Goal: Task Accomplishment & Management: Manage account settings

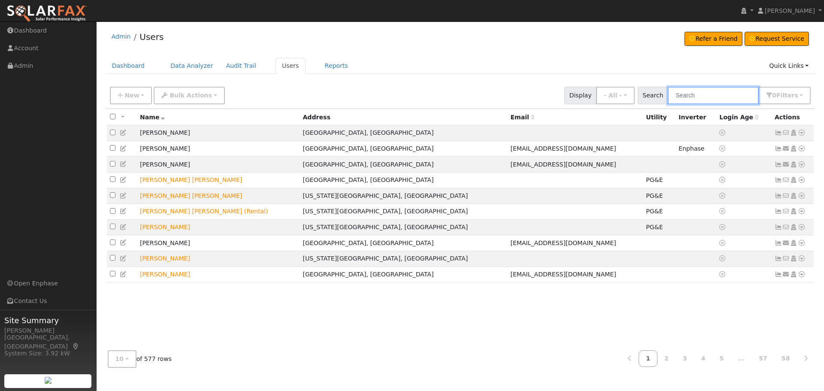
click at [705, 94] on input "text" at bounding box center [713, 96] width 91 height 18
type input "mooers"
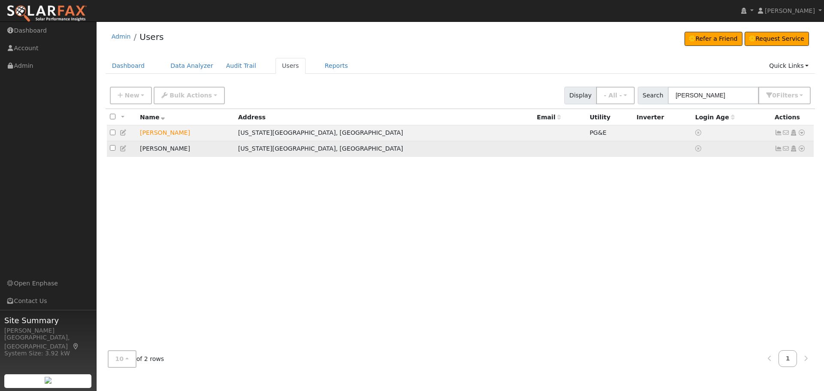
click at [779, 146] on link at bounding box center [779, 148] width 8 height 7
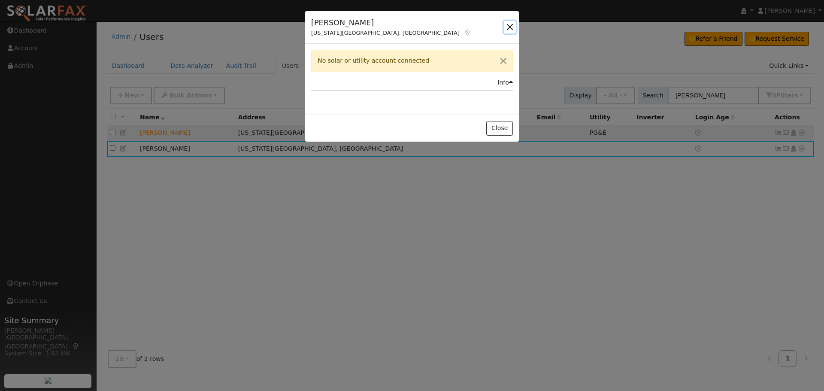
click at [512, 26] on button "button" at bounding box center [510, 27] width 12 height 12
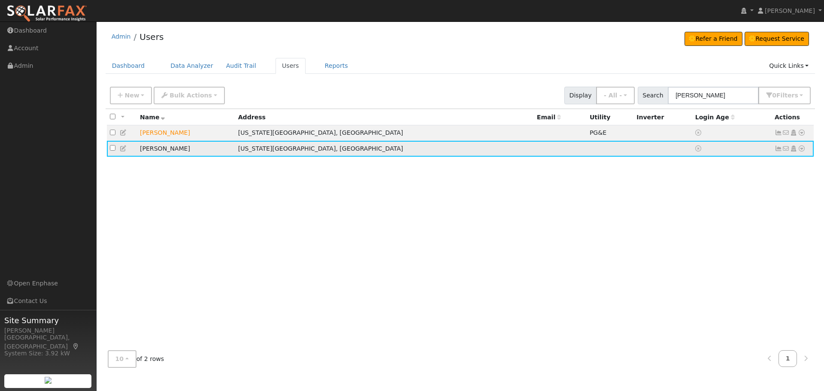
click at [800, 150] on icon at bounding box center [802, 149] width 8 height 6
click at [717, 214] on link "Utility" at bounding box center [713, 214] width 60 height 12
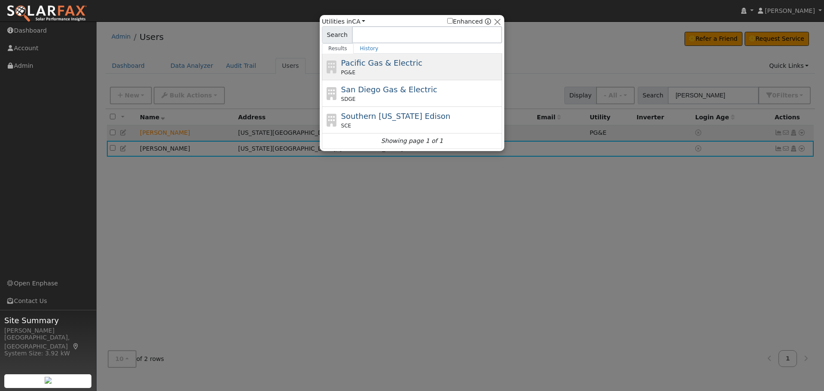
click at [375, 67] on span "Pacific Gas & Electric" at bounding box center [381, 62] width 81 height 9
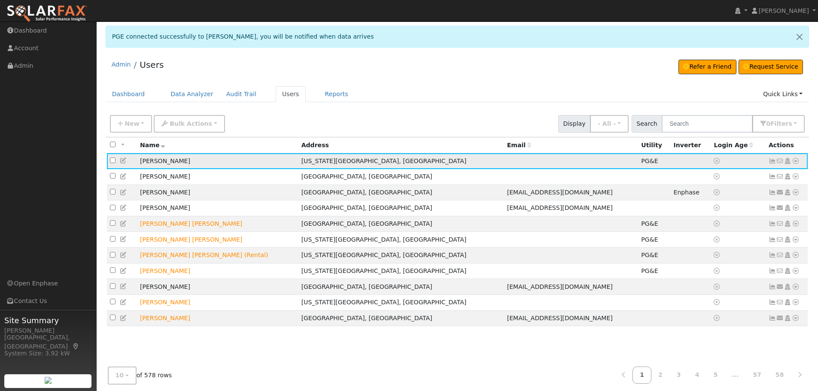
click at [771, 163] on icon at bounding box center [773, 161] width 8 height 6
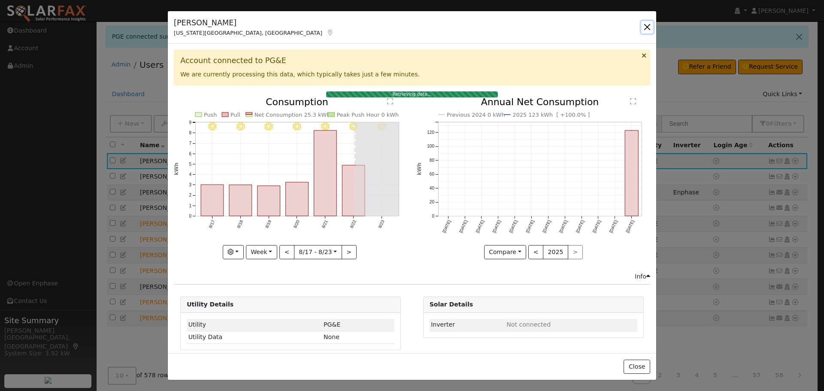
click at [644, 27] on button "button" at bounding box center [647, 27] width 12 height 12
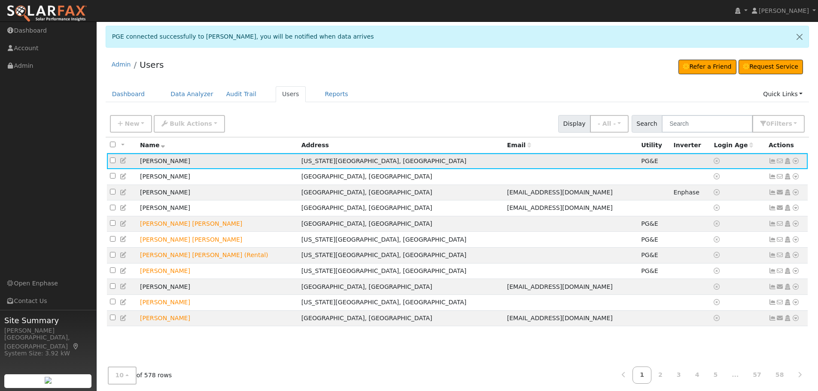
click at [772, 159] on icon at bounding box center [773, 161] width 8 height 6
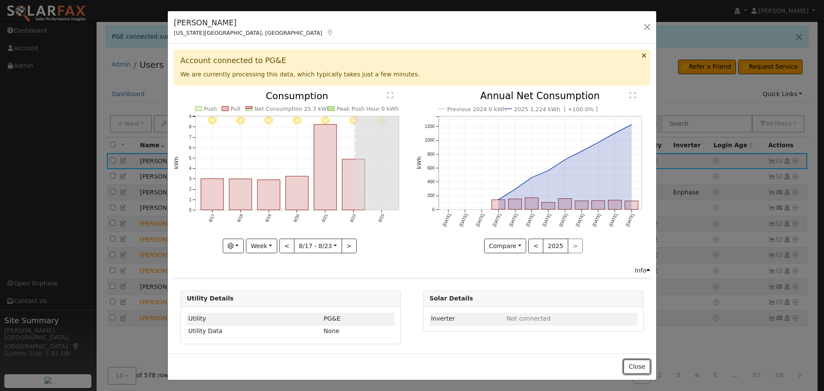
click at [639, 368] on button "Close" at bounding box center [637, 367] width 26 height 15
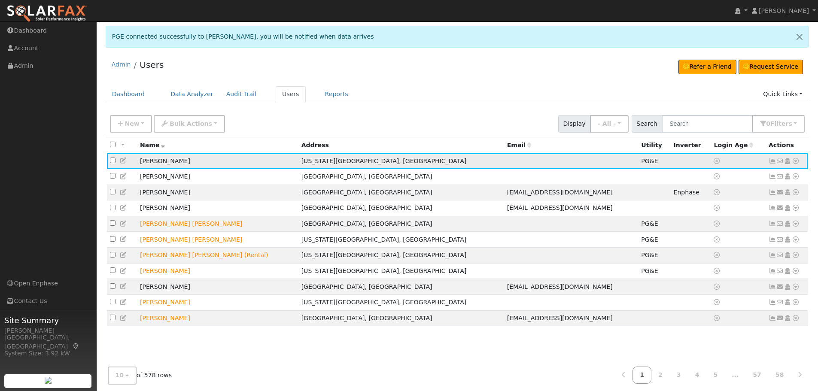
click at [799, 160] on icon at bounding box center [796, 161] width 8 height 6
click at [718, 243] on link "Utility" at bounding box center [707, 244] width 60 height 12
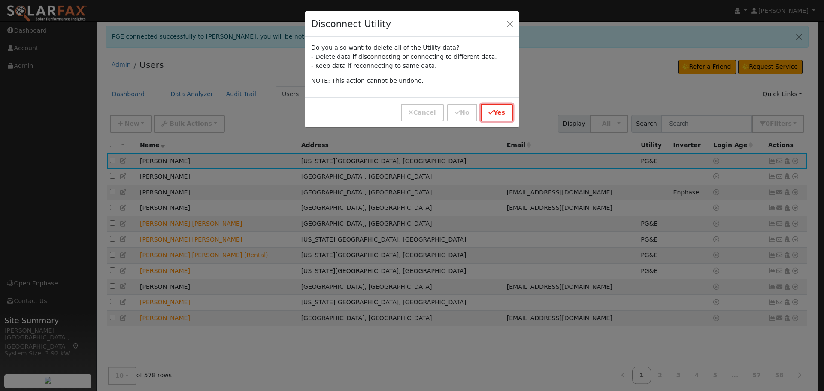
click at [499, 113] on button "Yes" at bounding box center [497, 113] width 32 height 18
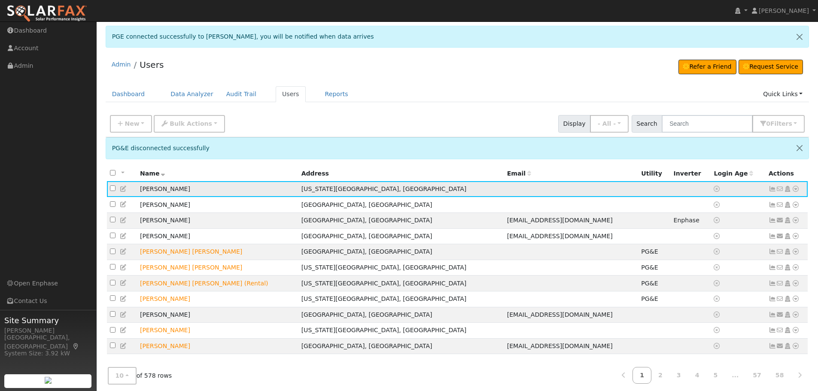
click at [795, 188] on icon at bounding box center [796, 189] width 8 height 6
click at [0, 0] on link "Utility" at bounding box center [0, 0] width 0 height 0
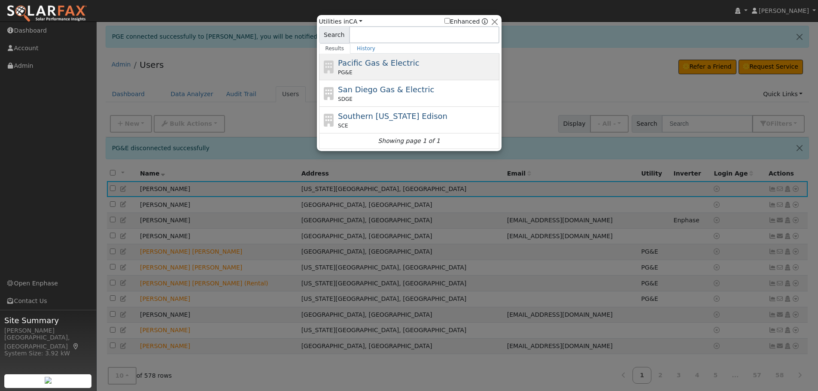
click at [385, 69] on div "PG&E" at bounding box center [417, 73] width 159 height 8
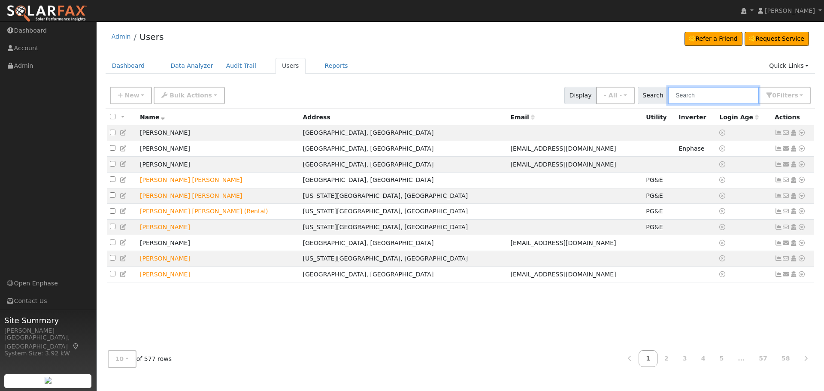
click at [714, 88] on input "text" at bounding box center [713, 96] width 91 height 18
click at [722, 94] on input "text" at bounding box center [713, 96] width 91 height 18
type input "m"
type input "Emerald Cove"
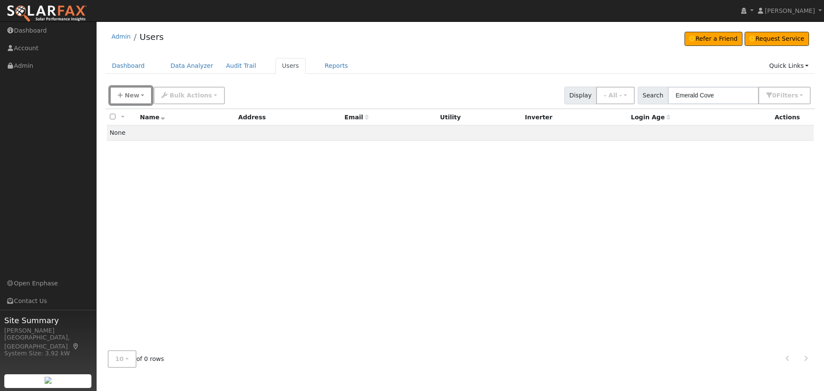
click at [129, 92] on span "New" at bounding box center [132, 95] width 15 height 7
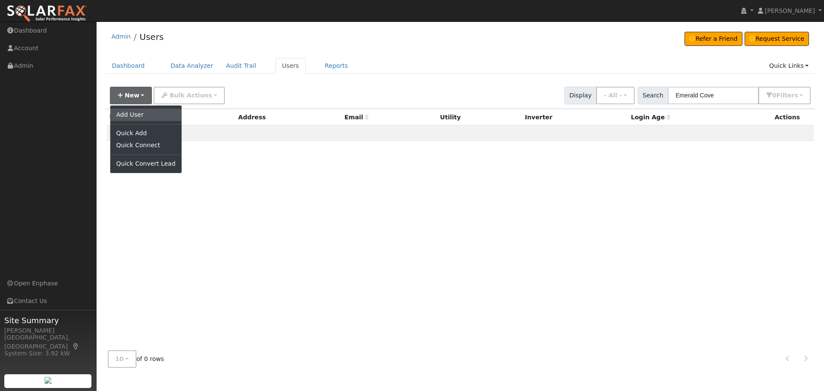
click at [141, 111] on link "Add User" at bounding box center [145, 115] width 71 height 12
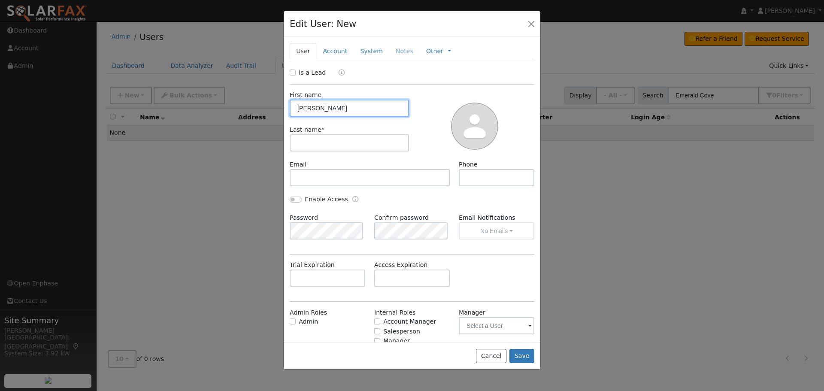
type input "[PERSON_NAME]"
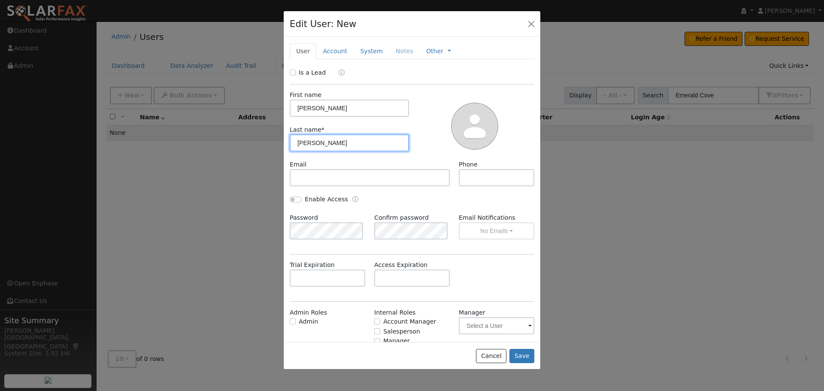
type input "[PERSON_NAME]"
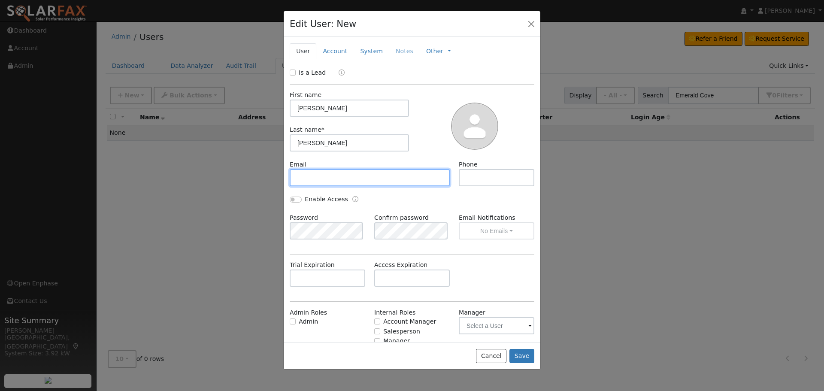
click at [326, 177] on input "text" at bounding box center [370, 177] width 160 height 17
paste input "[PERSON_NAME][EMAIL_ADDRESS][DOMAIN_NAME]"
type input "[PERSON_NAME][EMAIL_ADDRESS][DOMAIN_NAME]"
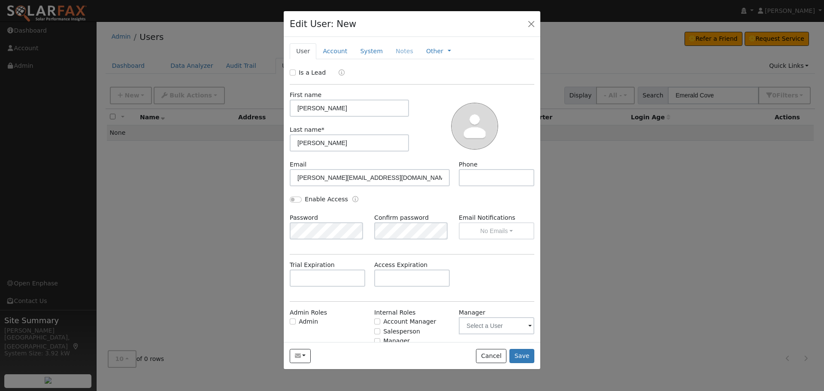
click at [457, 198] on div "Enable Access" at bounding box center [413, 204] width 254 height 18
click at [328, 49] on link "Account" at bounding box center [334, 51] width 37 height 16
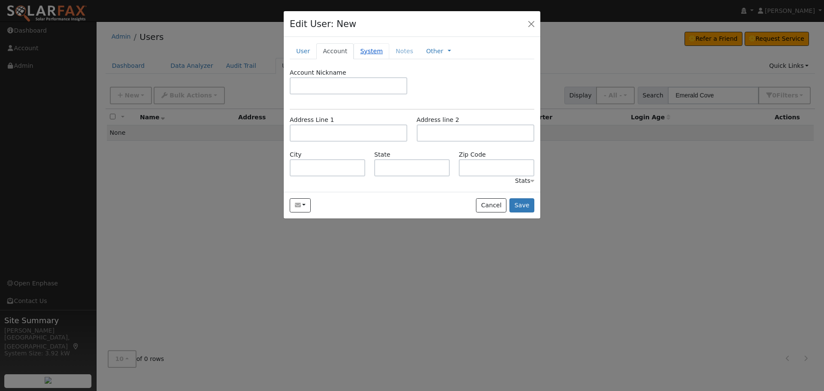
click at [358, 49] on link "System" at bounding box center [372, 51] width 36 height 16
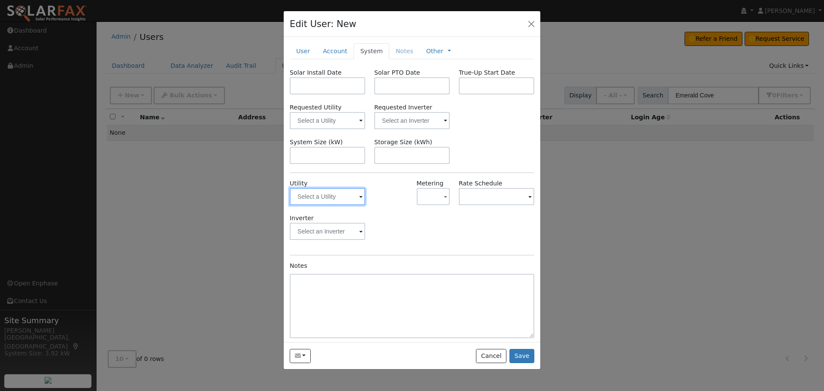
click at [348, 198] on input "text" at bounding box center [328, 196] width 76 height 17
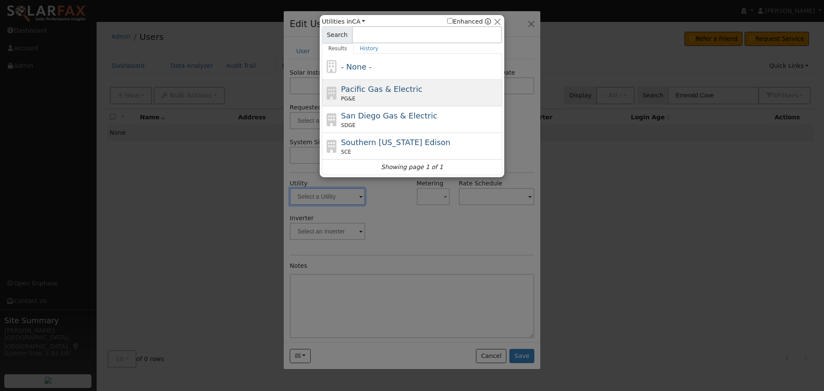
click at [370, 89] on span "Pacific Gas & Electric" at bounding box center [381, 89] width 81 height 9
type input "PG&E"
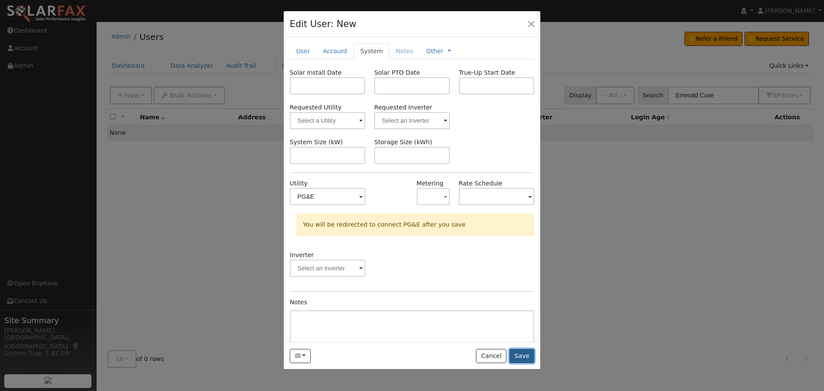
click at [517, 350] on button "Save" at bounding box center [522, 356] width 25 height 15
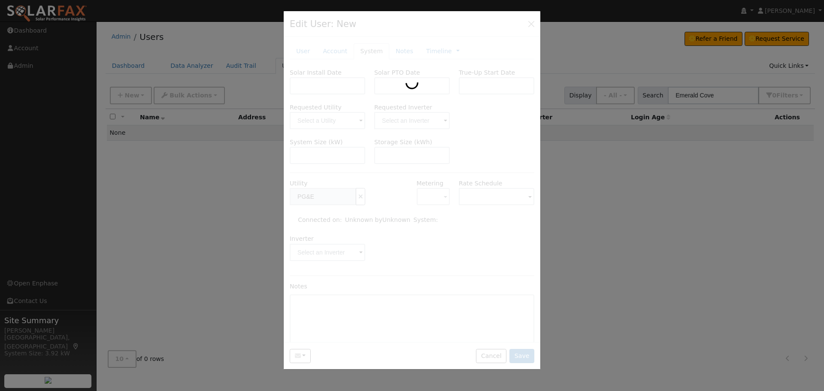
click at [378, 222] on div at bounding box center [412, 190] width 257 height 359
click at [677, 221] on div at bounding box center [412, 195] width 824 height 391
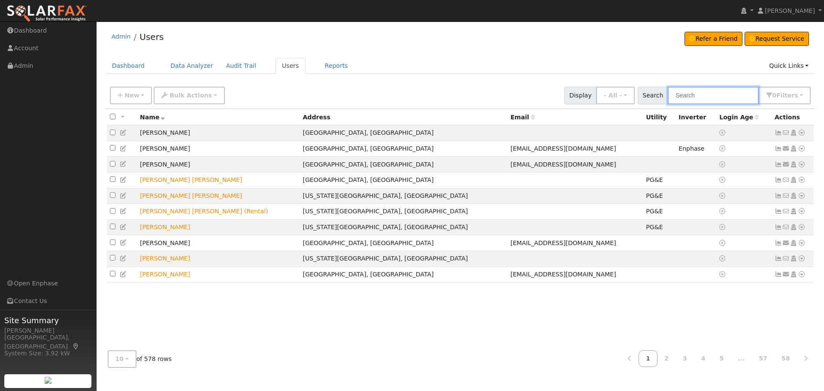
click at [686, 93] on input "text" at bounding box center [713, 96] width 91 height 18
type input "[PERSON_NAME]"
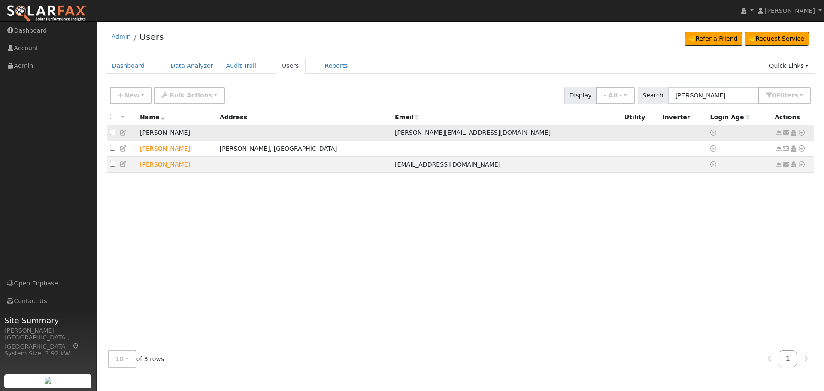
click at [800, 134] on icon at bounding box center [802, 133] width 8 height 6
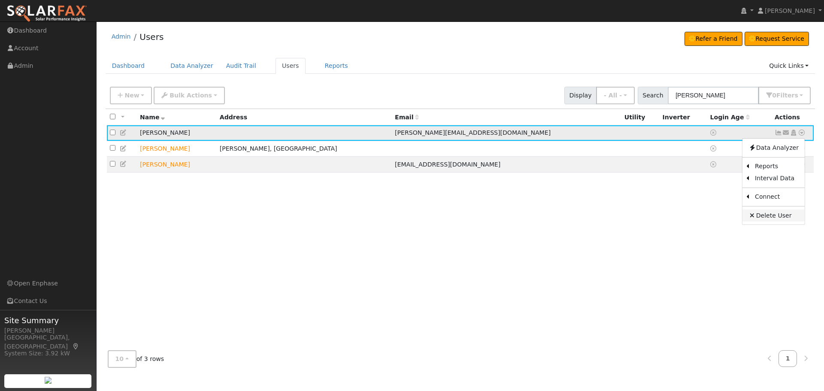
click at [769, 219] on link "Delete User" at bounding box center [774, 216] width 62 height 12
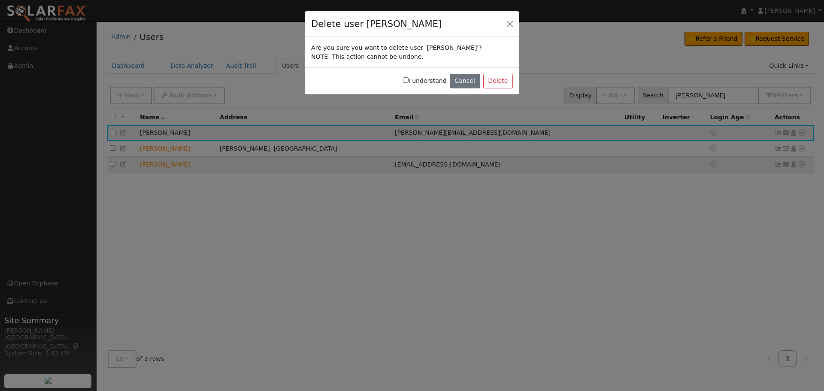
click at [426, 79] on label "I understand" at bounding box center [425, 80] width 44 height 9
click at [409, 79] on input "I understand" at bounding box center [406, 80] width 6 height 6
checkbox input "true"
click at [510, 82] on button "Delete" at bounding box center [498, 81] width 30 height 15
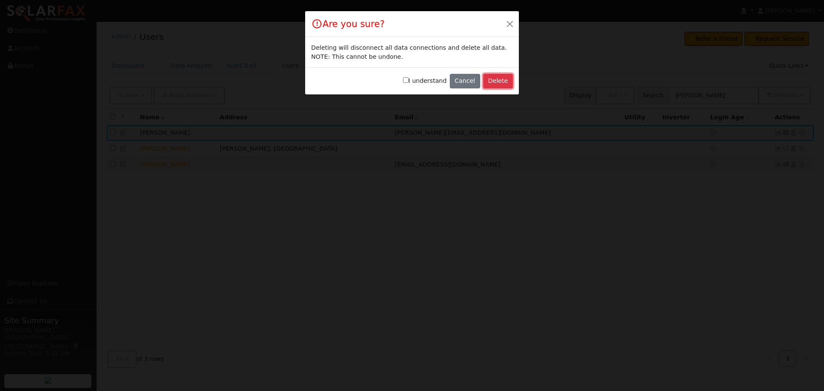
click at [501, 79] on button "Delete" at bounding box center [498, 81] width 30 height 15
click at [407, 79] on div "I understand Cancel Delete" at bounding box center [412, 80] width 214 height 27
click at [409, 82] on input "I understand" at bounding box center [406, 80] width 6 height 6
checkbox input "true"
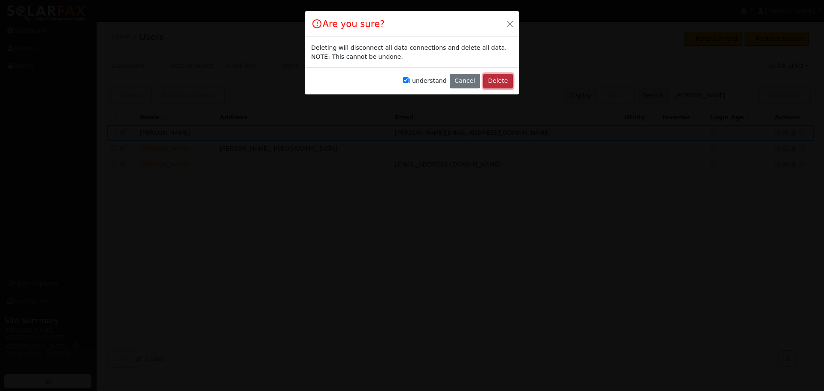
click at [508, 81] on button "Delete" at bounding box center [498, 81] width 30 height 15
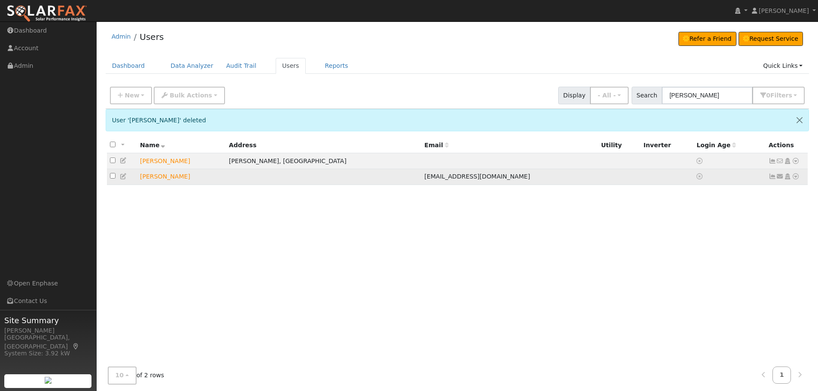
click at [797, 178] on icon at bounding box center [796, 176] width 8 height 6
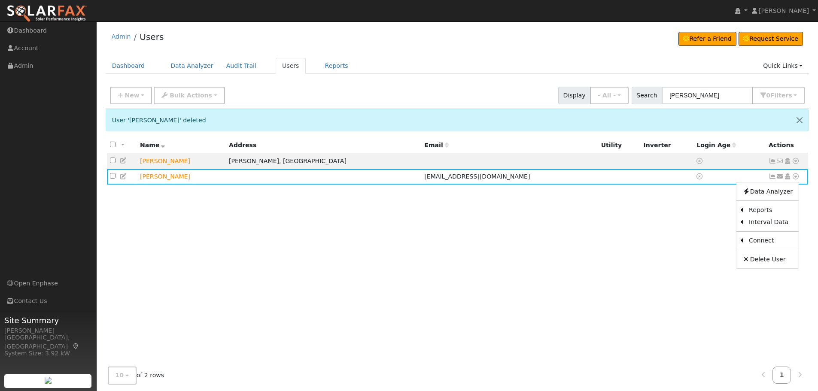
click at [639, 219] on div "All None All on page None on page Name Address Email Utility Inverter Login Age…" at bounding box center [458, 254] width 704 height 235
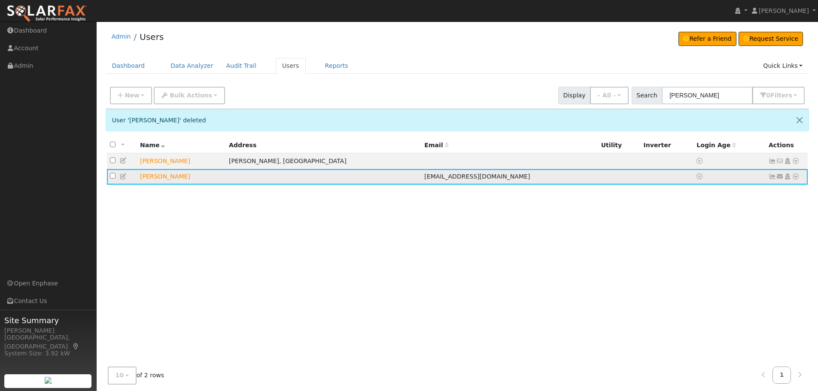
click at [797, 179] on icon at bounding box center [796, 176] width 8 height 6
click at [772, 258] on link "Delete User" at bounding box center [767, 259] width 62 height 12
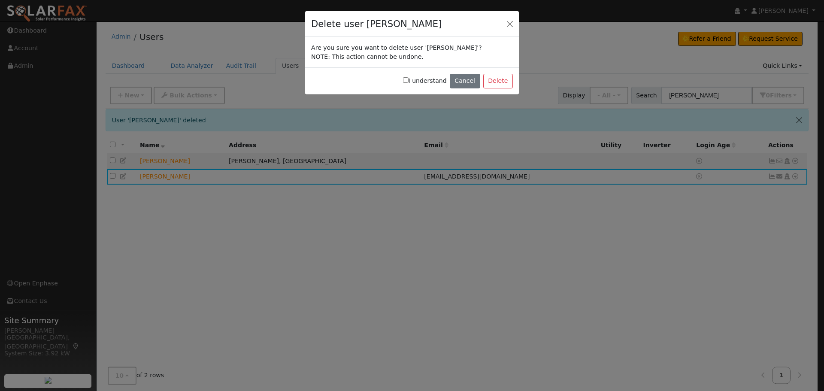
click at [416, 77] on label "I understand" at bounding box center [425, 80] width 44 height 9
click at [409, 77] on input "I understand" at bounding box center [406, 80] width 6 height 6
checkbox input "true"
click at [502, 79] on button "Delete" at bounding box center [498, 81] width 30 height 15
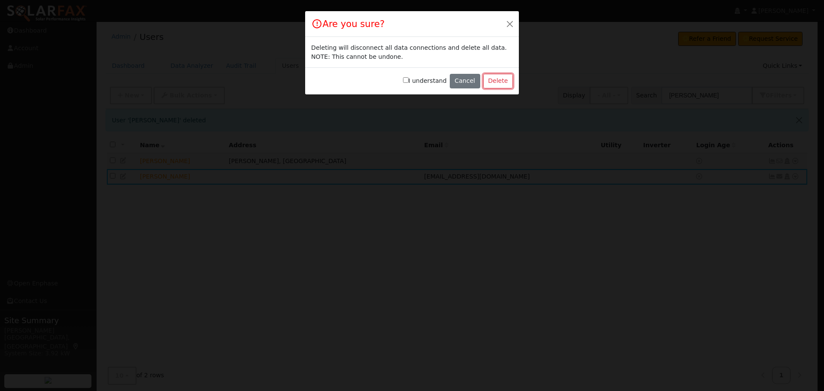
click at [502, 79] on button "Delete" at bounding box center [498, 81] width 30 height 15
click at [409, 79] on input "I understand" at bounding box center [406, 80] width 6 height 6
checkbox input "true"
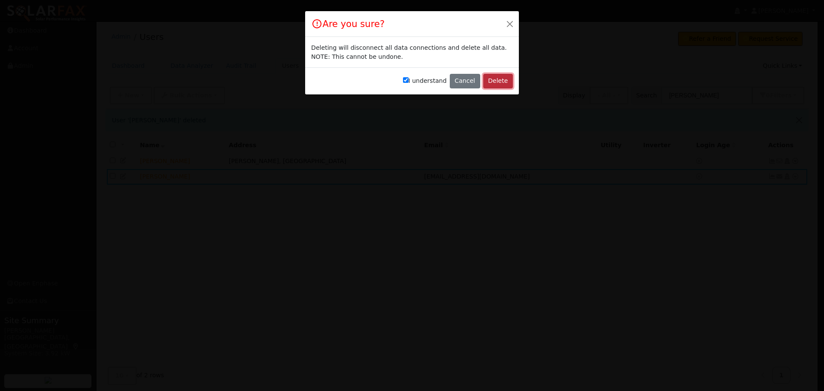
click at [509, 85] on button "Delete" at bounding box center [498, 81] width 30 height 15
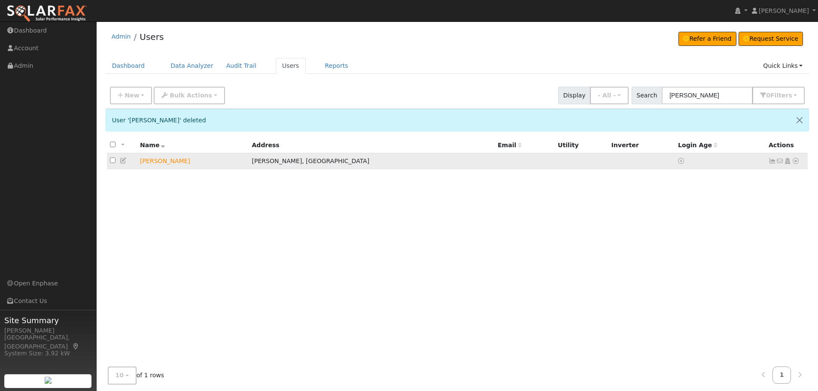
click at [794, 160] on icon at bounding box center [796, 161] width 8 height 6
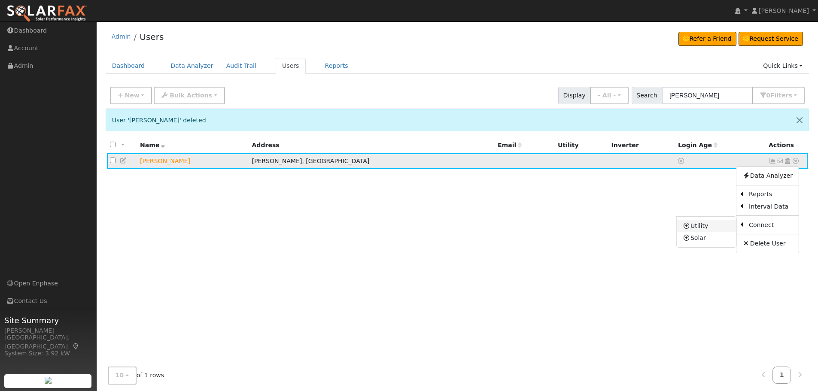
click at [723, 228] on link "Utility" at bounding box center [707, 226] width 60 height 12
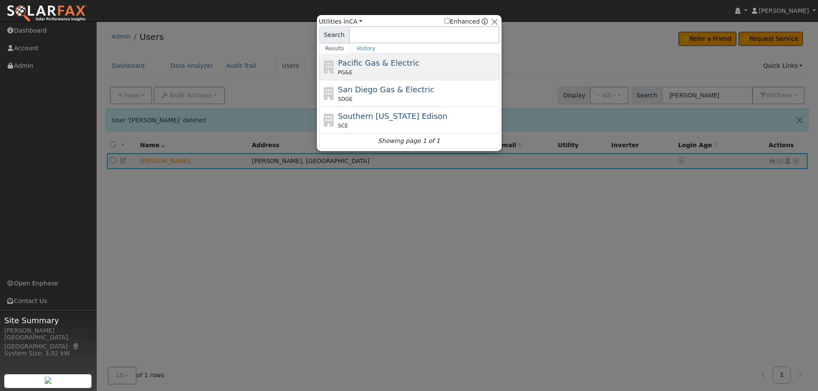
click at [394, 60] on span "Pacific Gas & Electric" at bounding box center [378, 62] width 81 height 9
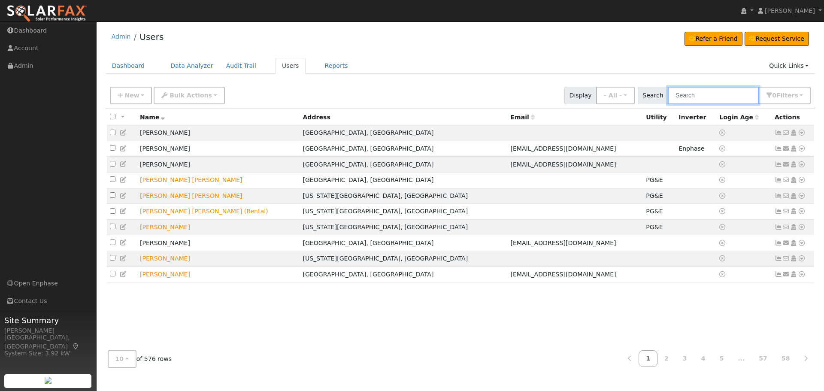
click at [721, 101] on input "text" at bounding box center [713, 96] width 91 height 18
type input "[PERSON_NAME]"
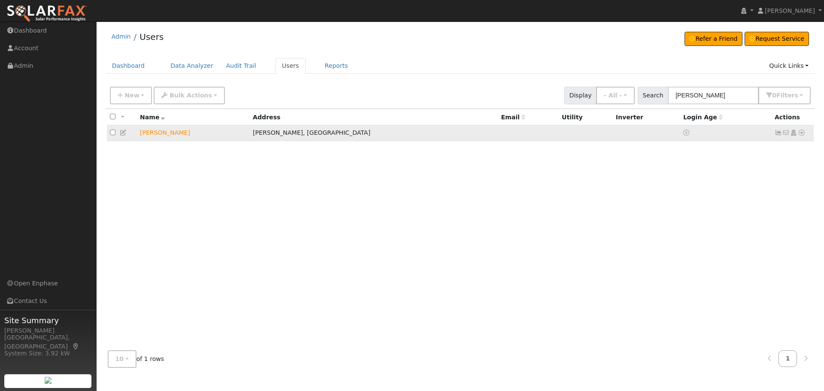
click at [803, 129] on td "No email address Send Email... Copy a Link Reset Password Open Access Data Anal…" at bounding box center [793, 133] width 43 height 16
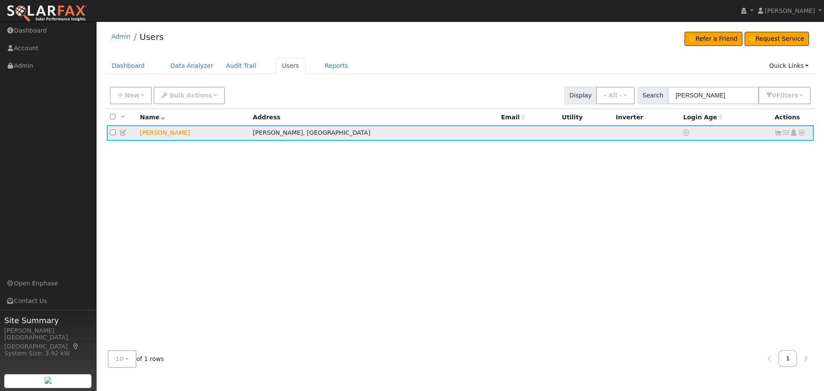
click at [803, 131] on icon at bounding box center [802, 133] width 8 height 6
click at [706, 200] on link "Utility" at bounding box center [713, 198] width 60 height 12
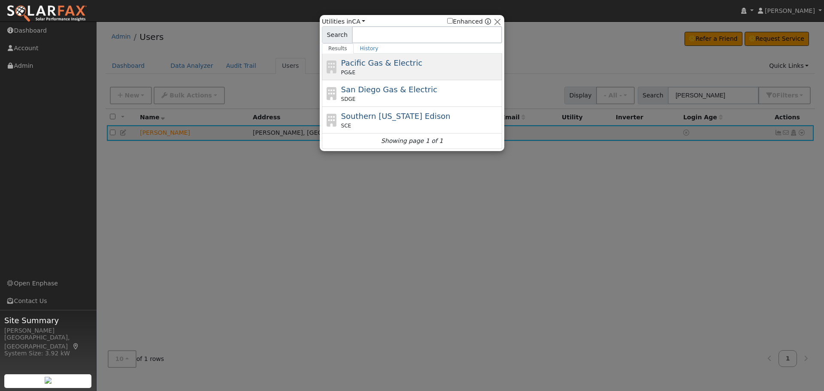
click at [386, 59] on span "Pacific Gas & Electric" at bounding box center [381, 62] width 81 height 9
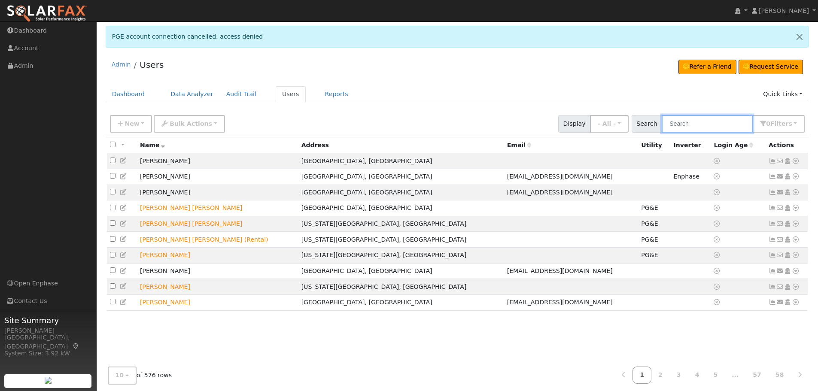
click at [710, 125] on input "text" at bounding box center [707, 124] width 91 height 18
type input "[PERSON_NAME]"
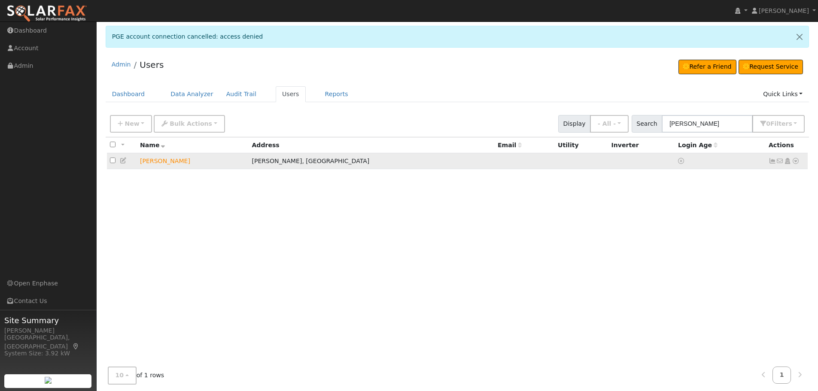
click at [797, 161] on icon at bounding box center [796, 161] width 8 height 6
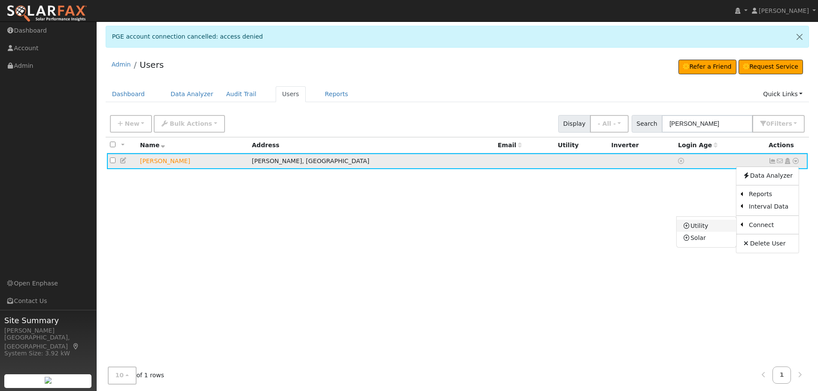
click at [705, 228] on link "Utility" at bounding box center [707, 226] width 60 height 12
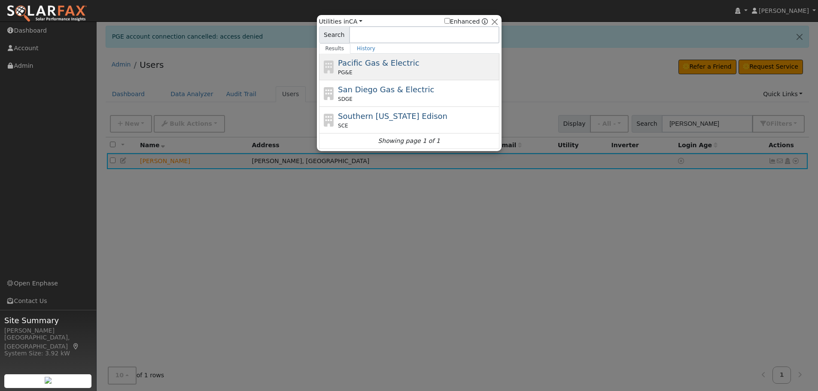
click at [379, 58] on span "Pacific Gas & Electric" at bounding box center [378, 62] width 81 height 9
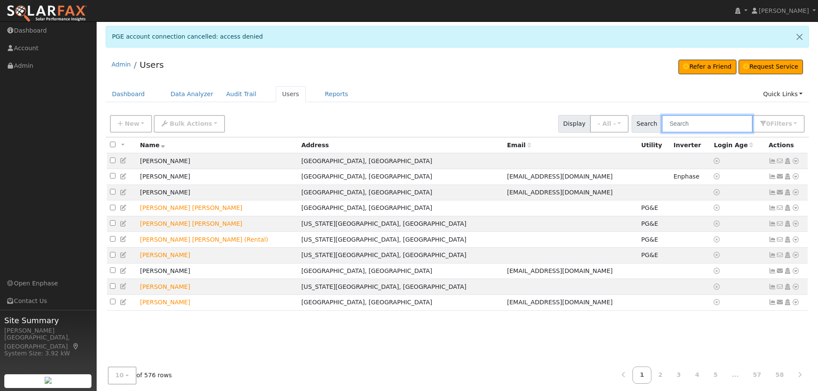
click at [683, 123] on input "text" at bounding box center [707, 124] width 91 height 18
type input "[PERSON_NAME]"
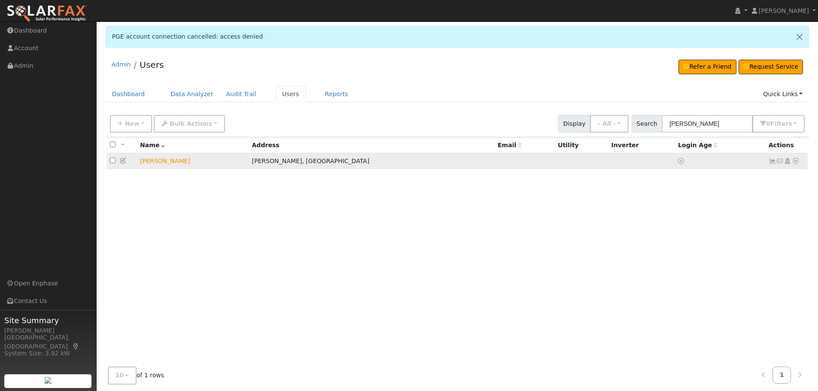
click at [796, 158] on link at bounding box center [796, 161] width 8 height 9
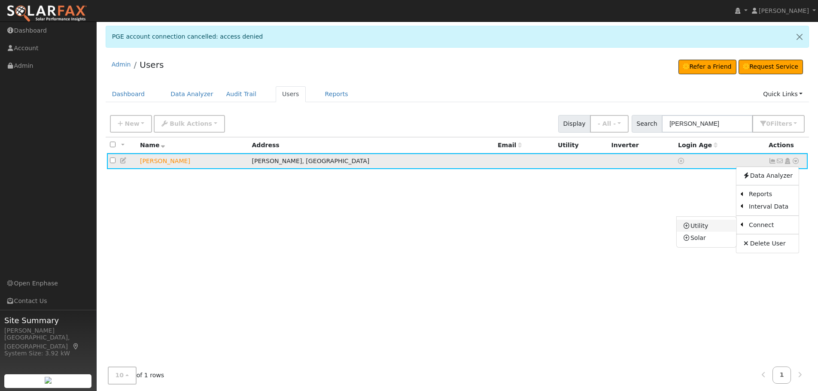
click at [702, 226] on link "Utility" at bounding box center [707, 226] width 60 height 12
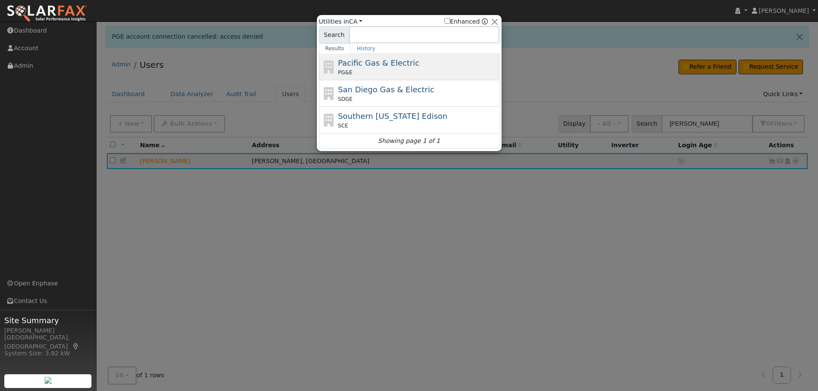
click at [383, 61] on span "Pacific Gas & Electric" at bounding box center [378, 62] width 81 height 9
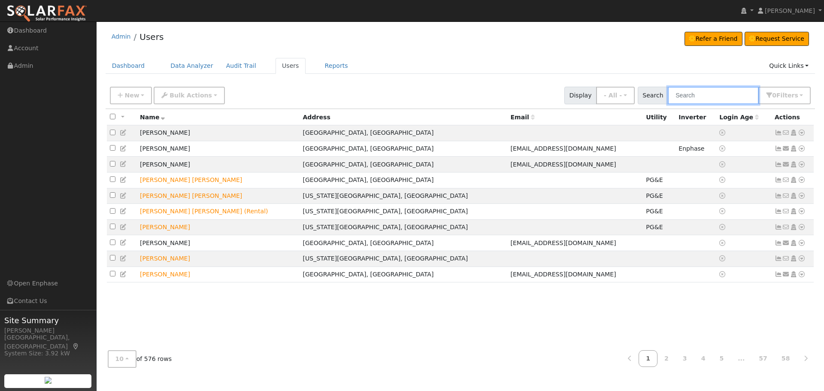
click at [715, 97] on input "text" at bounding box center [713, 96] width 91 height 18
type input "[PERSON_NAME]"
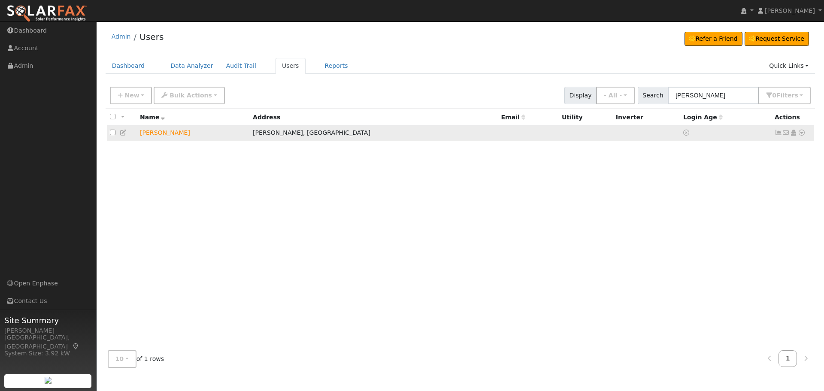
click at [805, 133] on icon at bounding box center [802, 133] width 8 height 6
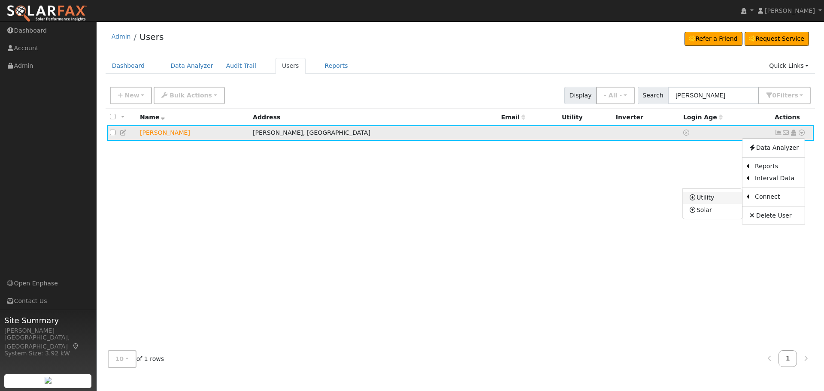
click at [719, 201] on link "Utility" at bounding box center [713, 198] width 60 height 12
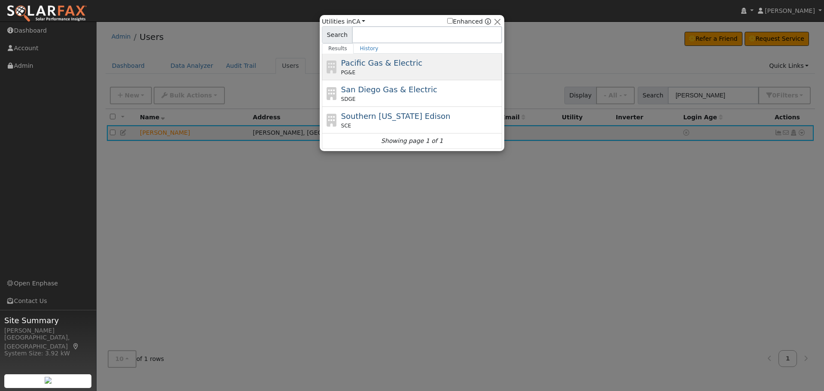
click at [391, 64] on span "Pacific Gas & Electric" at bounding box center [381, 62] width 81 height 9
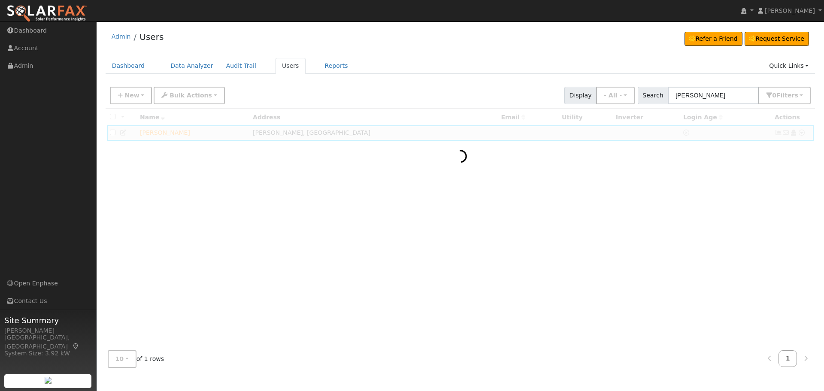
click at [514, 213] on div at bounding box center [461, 226] width 710 height 235
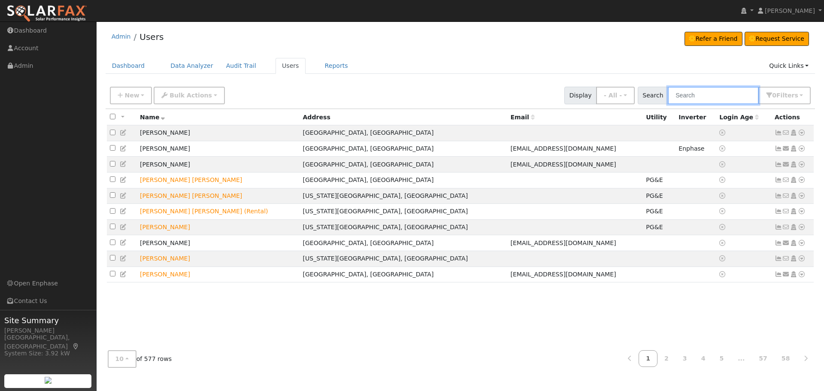
click at [692, 93] on input "text" at bounding box center [713, 96] width 91 height 18
type input "[PERSON_NAME]"
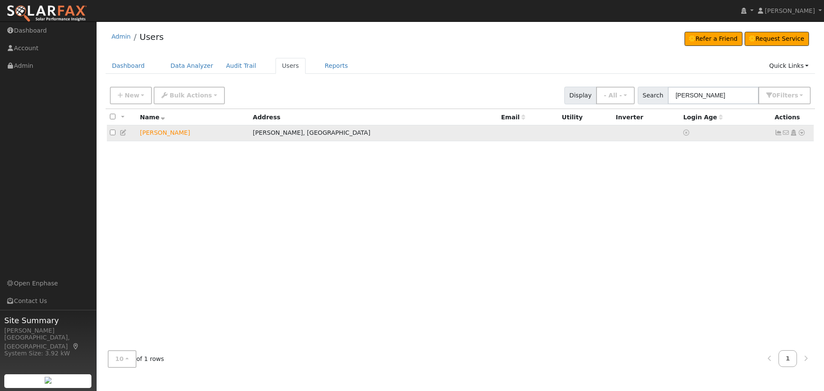
click at [801, 132] on icon at bounding box center [802, 133] width 8 height 6
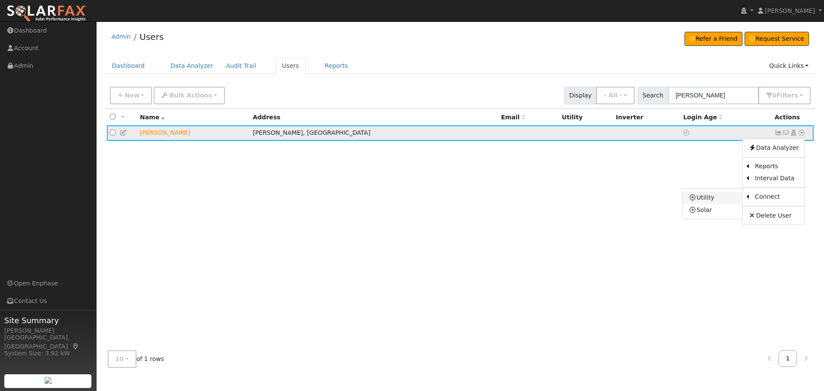
click at [711, 198] on link "Utility" at bounding box center [713, 198] width 60 height 12
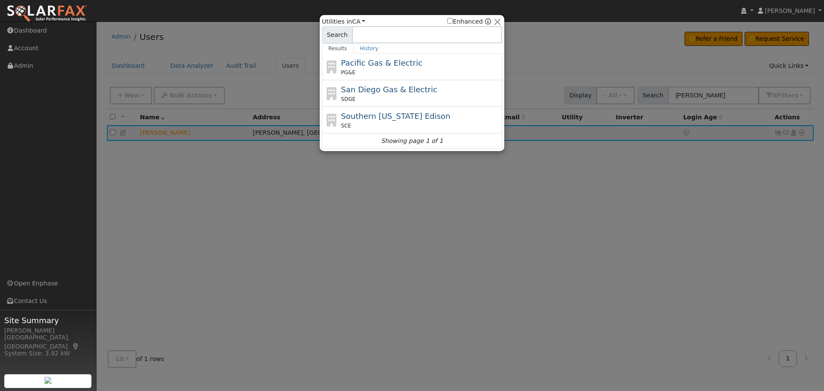
click at [395, 64] on span "Pacific Gas & Electric" at bounding box center [381, 62] width 81 height 9
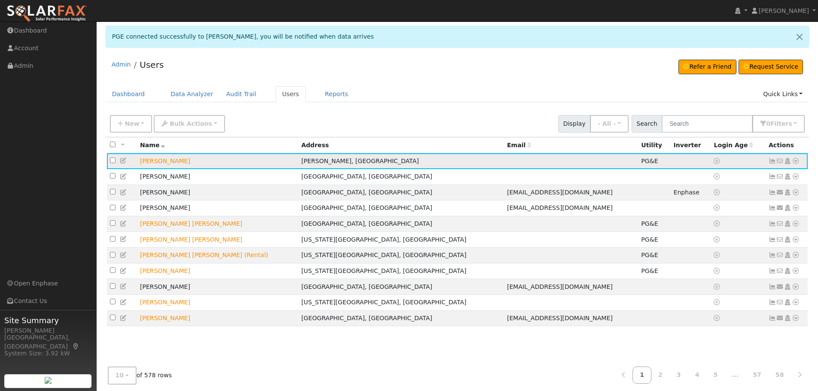
click at [770, 163] on icon at bounding box center [773, 161] width 8 height 6
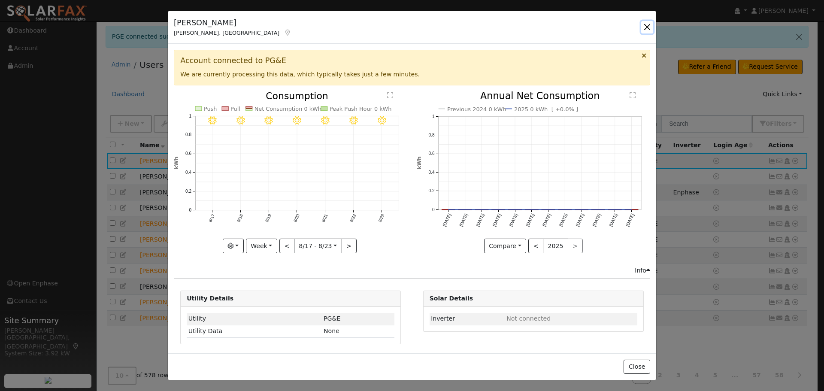
click at [651, 30] on button "button" at bounding box center [647, 27] width 12 height 12
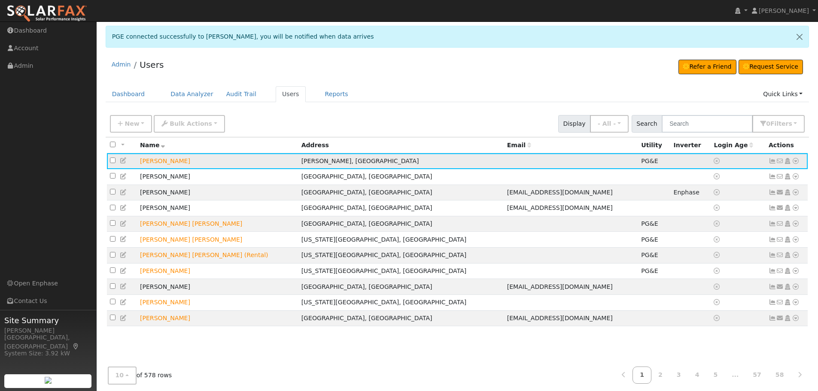
click at [769, 162] on icon at bounding box center [773, 161] width 8 height 6
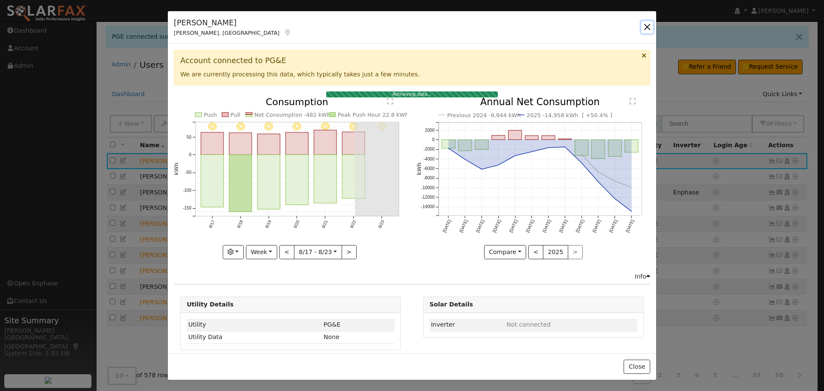
click at [650, 27] on button "button" at bounding box center [647, 27] width 12 height 12
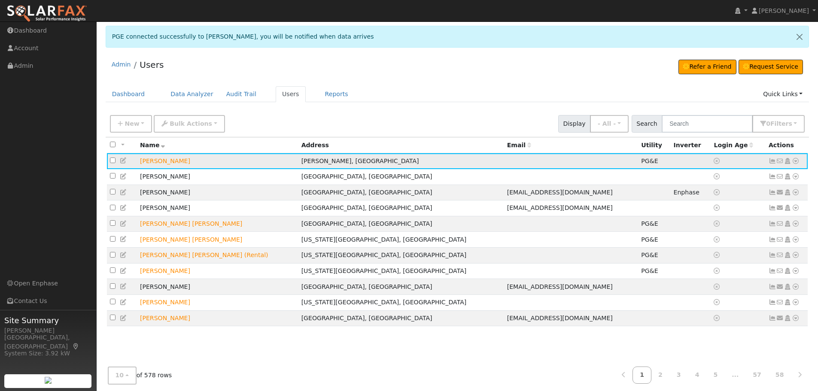
click at [795, 160] on icon at bounding box center [796, 161] width 8 height 6
click at [769, 173] on link "Data Analyzer" at bounding box center [767, 176] width 62 height 12
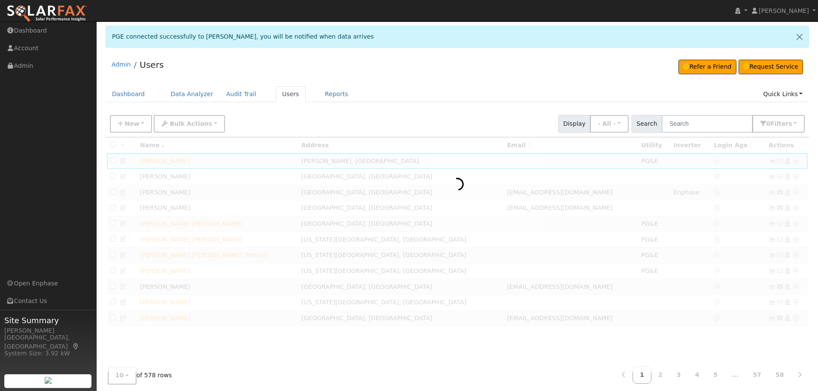
drag, startPoint x: 659, startPoint y: 172, endPoint x: 614, endPoint y: 211, distance: 59.3
click at [659, 173] on div at bounding box center [458, 254] width 704 height 235
click at [689, 121] on input "text" at bounding box center [707, 124] width 91 height 18
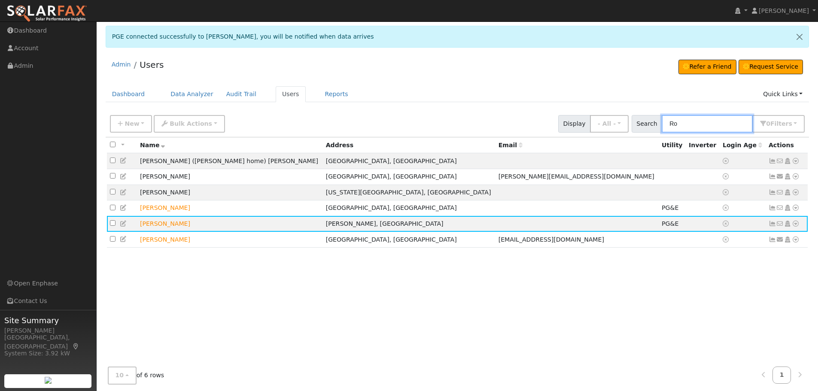
type input "R"
type input "Robertson"
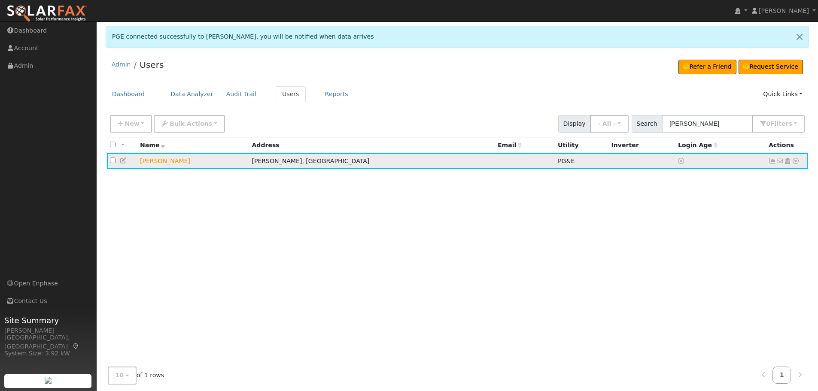
click at [795, 160] on icon at bounding box center [796, 161] width 8 height 6
click at [788, 173] on link "Data Analyzer" at bounding box center [767, 176] width 62 height 12
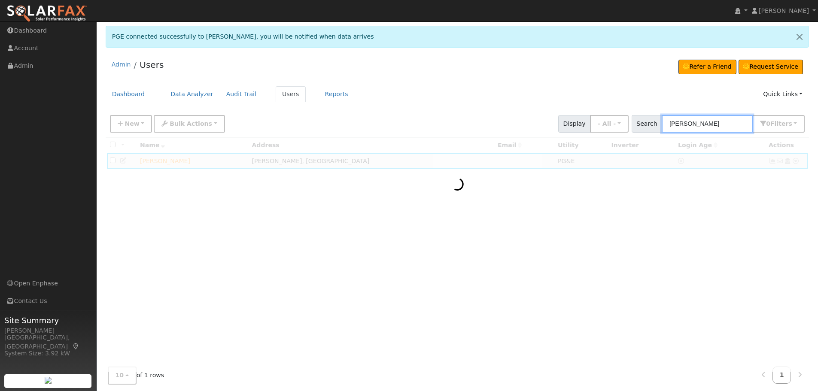
click at [721, 126] on input "[PERSON_NAME]" at bounding box center [707, 124] width 91 height 18
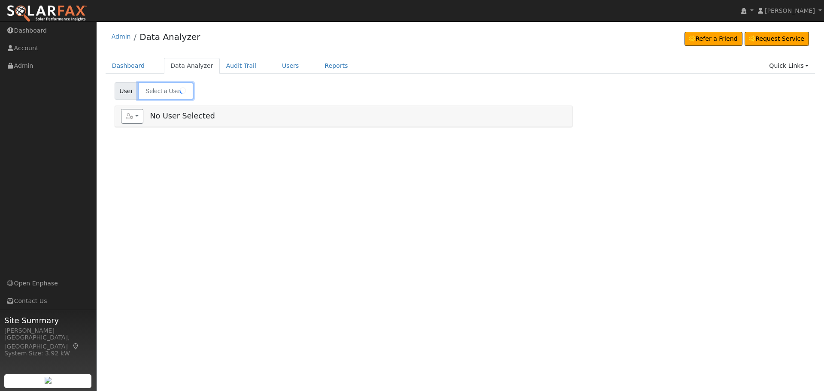
type input "[PERSON_NAME]"
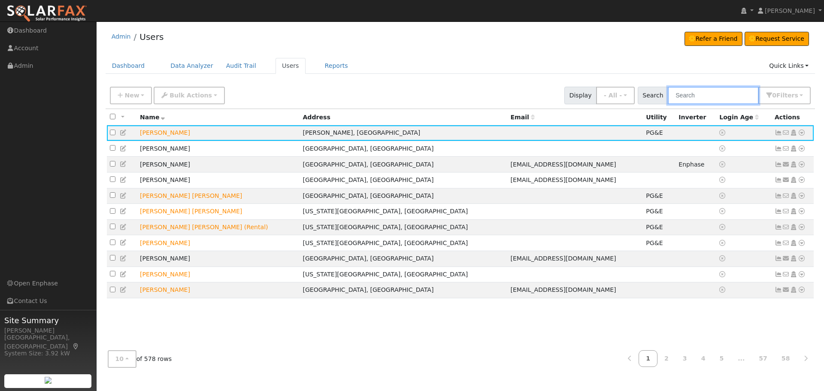
click at [708, 100] on input "text" at bounding box center [713, 96] width 91 height 18
type input "[PERSON_NAME]"
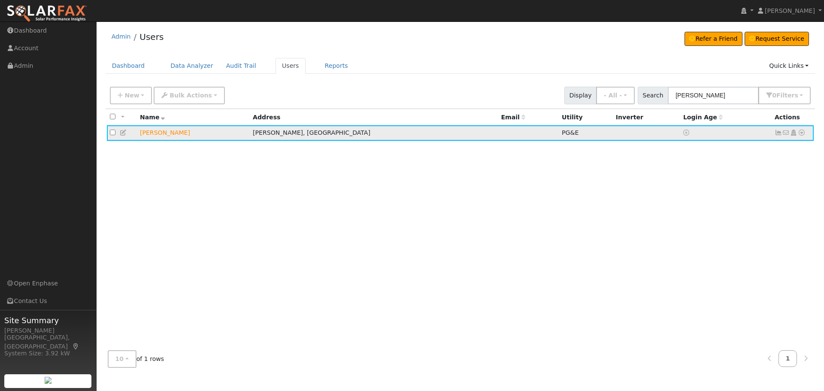
click at [781, 132] on icon at bounding box center [779, 133] width 8 height 6
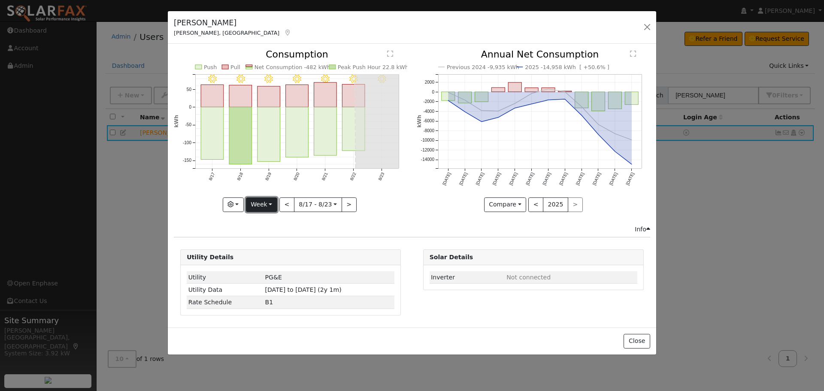
click at [268, 209] on button "Week" at bounding box center [261, 205] width 31 height 15
click at [274, 257] on link "Year" at bounding box center [276, 258] width 60 height 12
type input "[DATE]"
